Goal: Information Seeking & Learning: Check status

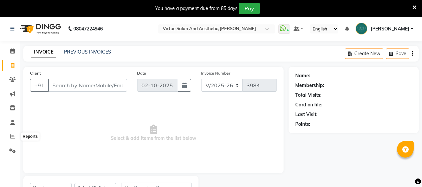
select select "4466"
select select "service"
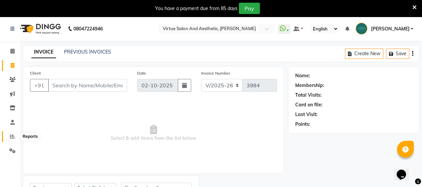
click at [14, 134] on icon at bounding box center [12, 135] width 5 height 5
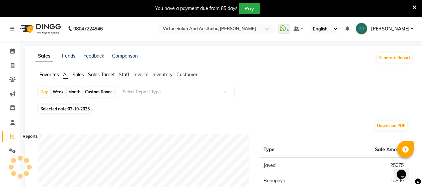
click at [14, 137] on icon at bounding box center [12, 135] width 5 height 5
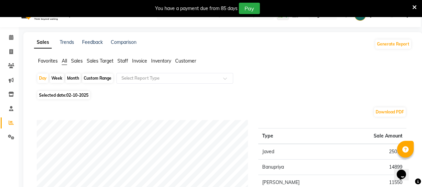
click at [74, 89] on div "Day Week Month Custom Range Select Report Type" at bounding box center [223, 81] width 372 height 16
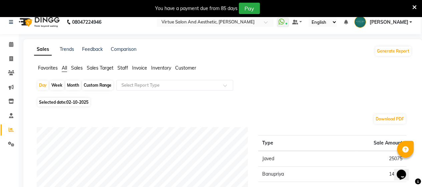
scroll to position [0, 0]
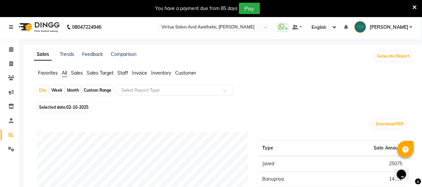
click at [74, 90] on div "Month" at bounding box center [72, 89] width 15 height 9
select select "10"
select select "2025"
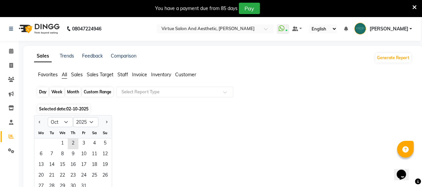
click at [74, 90] on div "Month" at bounding box center [72, 91] width 15 height 9
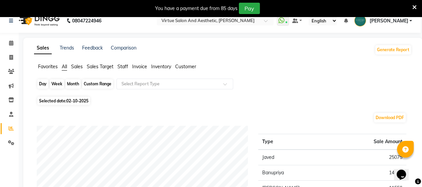
click at [70, 87] on div "Month" at bounding box center [72, 83] width 15 height 9
select select "10"
select select "2025"
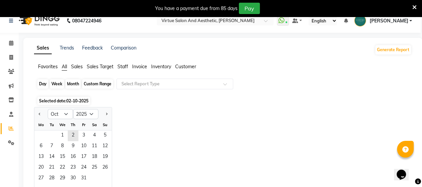
scroll to position [0, 0]
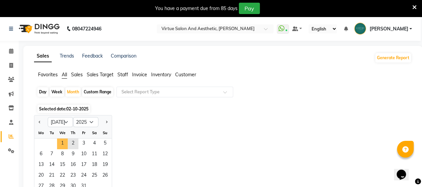
drag, startPoint x: 64, startPoint y: 143, endPoint x: 67, endPoint y: 141, distance: 4.3
select select "7"
select select "2024"
select select "11"
select select "2023"
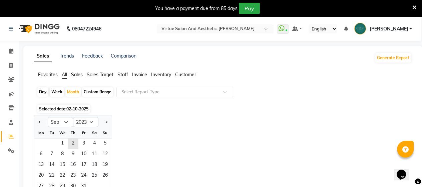
select select "7"
select select "2022"
select select "12"
select select "2021"
select select "9"
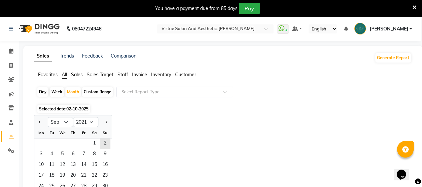
select select "2020"
select select "4"
select select "2019"
select select "10"
select select "2018"
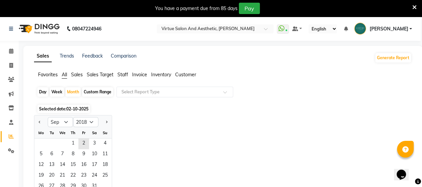
select select "8"
select select "2017"
select select "12"
select select "2016"
select select "10"
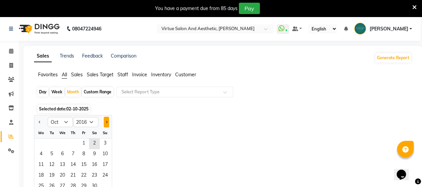
select select "2015"
click at [104, 121] on button "Next month" at bounding box center [106, 121] width 5 height 11
select select "11"
click at [90, 121] on select "2005 2006 2007 2008 2009 2010 2011 2012 2013 2014 2015 2016 2017 2018 2019 2020…" at bounding box center [85, 122] width 25 height 10
click at [94, 120] on select "1761 1762 1763 1764 1765 1766 1767 1768 1769 1770 1771 1772 1773 1774 1775 1776…" at bounding box center [85, 122] width 25 height 10
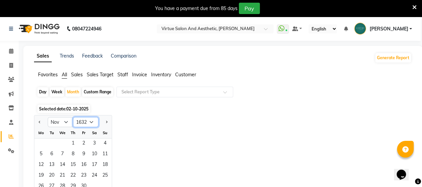
select select "1617"
click at [90, 120] on select "1607 1608 1609 1610 1611 1612 1613 1614 1615 1616 1617 1618 1619 1620 1621 1622…" at bounding box center [85, 122] width 25 height 10
